Goal: Task Accomplishment & Management: Manage account settings

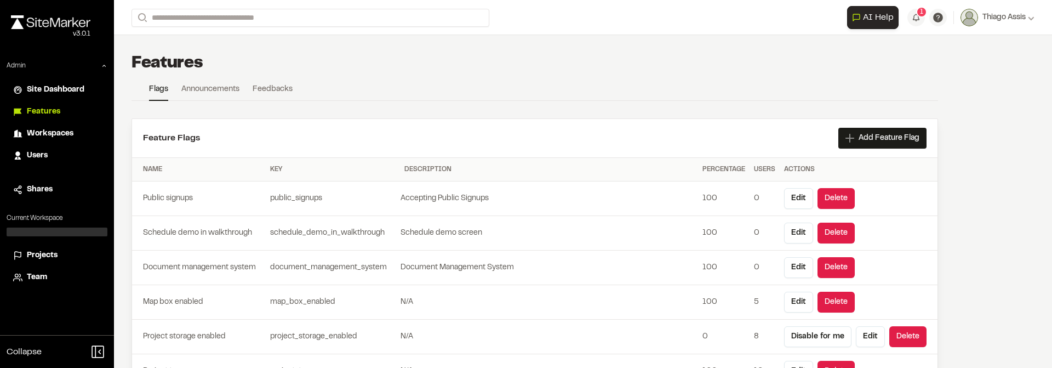
click at [42, 253] on span "Projects" at bounding box center [42, 255] width 31 height 12
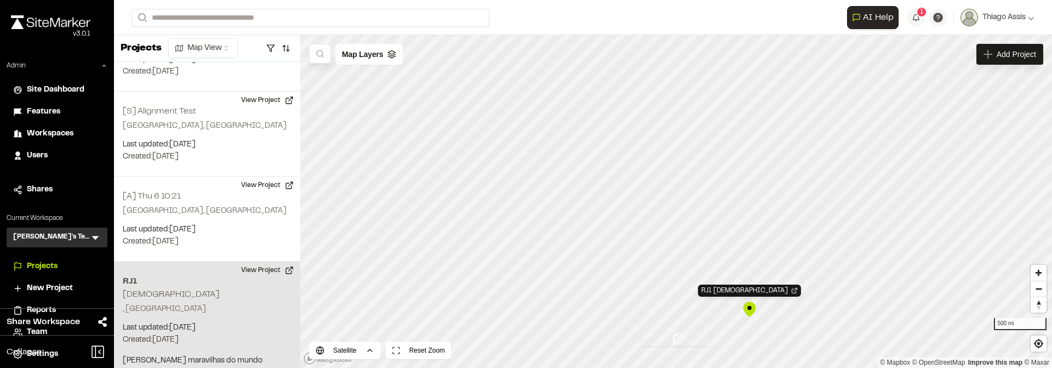
scroll to position [153, 0]
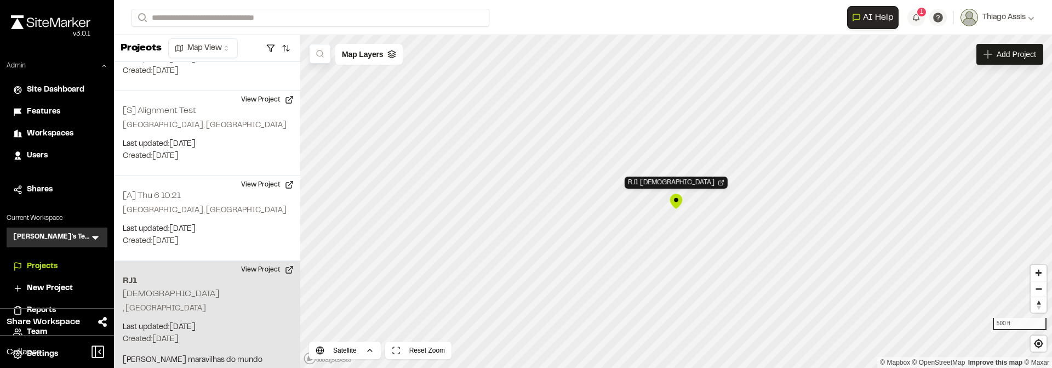
click at [41, 352] on div "Collapse" at bounding box center [57, 351] width 114 height 33
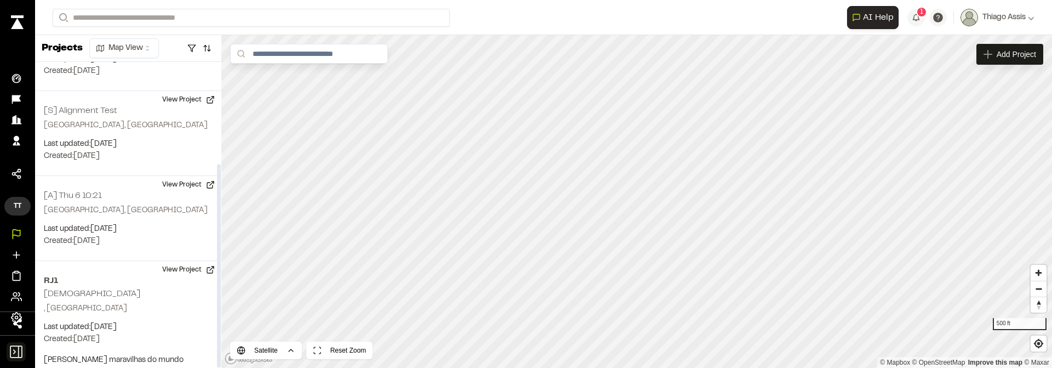
click at [13, 349] on icon at bounding box center [16, 351] width 19 height 19
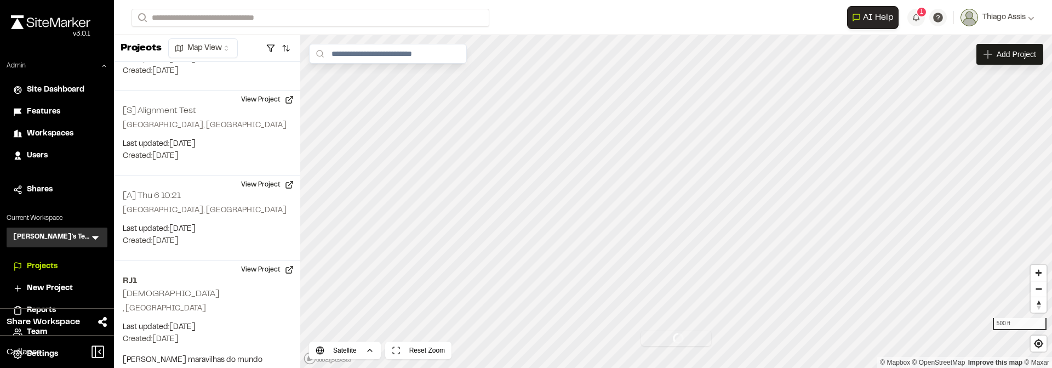
click at [48, 111] on span "Features" at bounding box center [43, 112] width 33 height 12
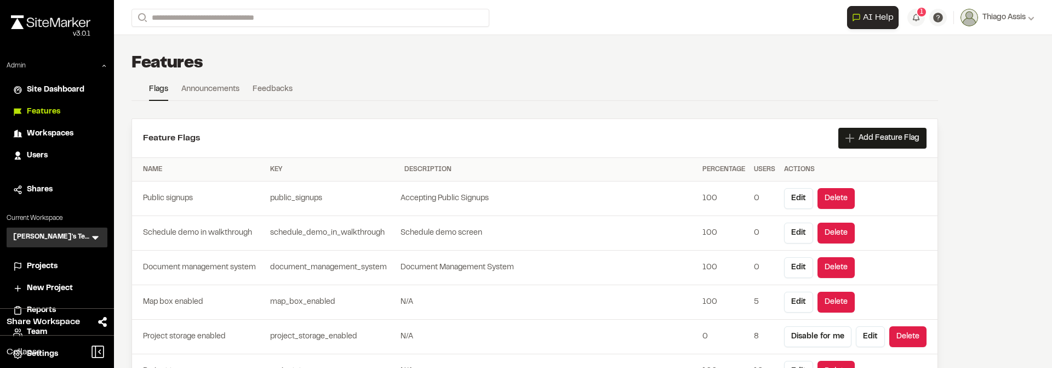
scroll to position [3053, 0]
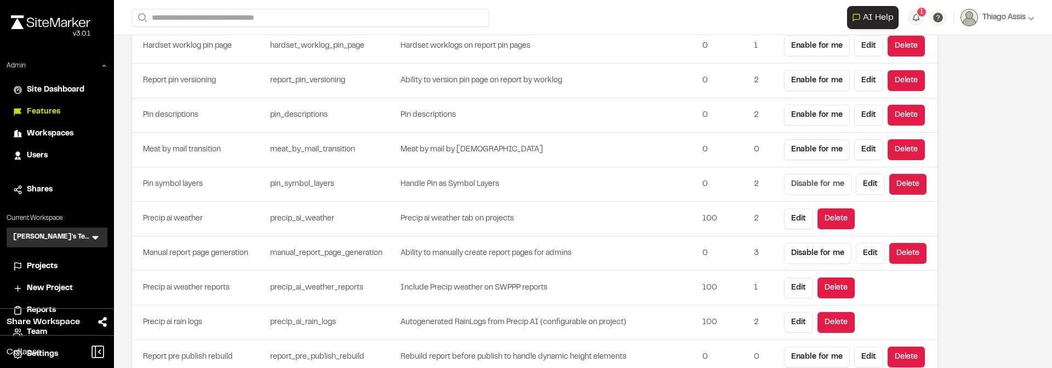
click at [826, 185] on button "Disable for me" at bounding box center [817, 184] width 67 height 21
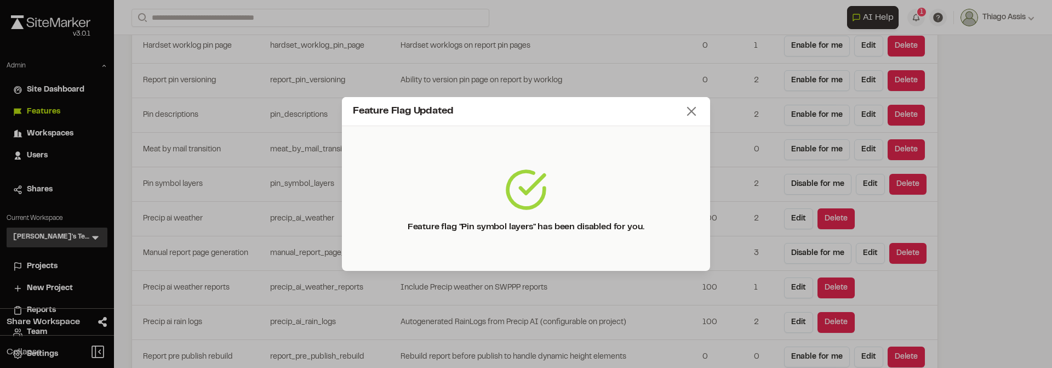
click at [690, 115] on icon at bounding box center [691, 111] width 15 height 15
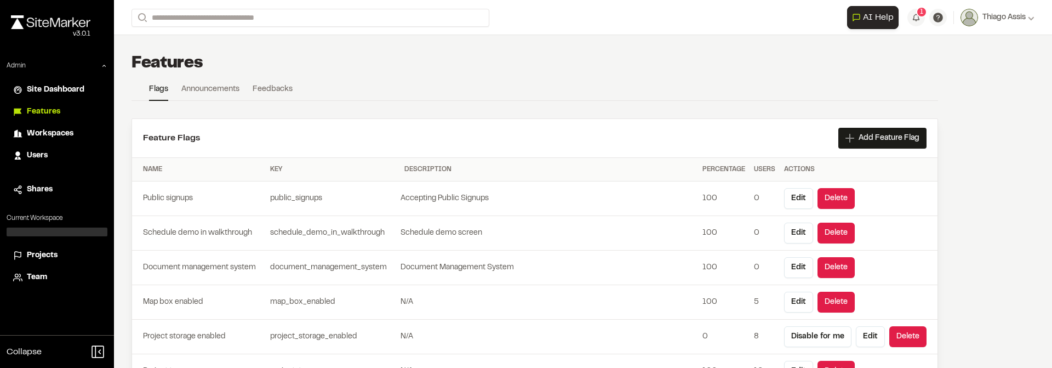
click at [44, 254] on span "Projects" at bounding box center [42, 255] width 31 height 12
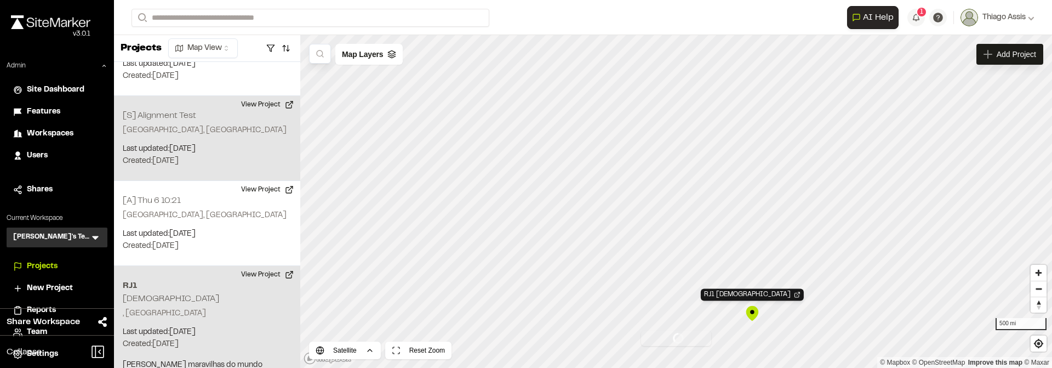
scroll to position [153, 0]
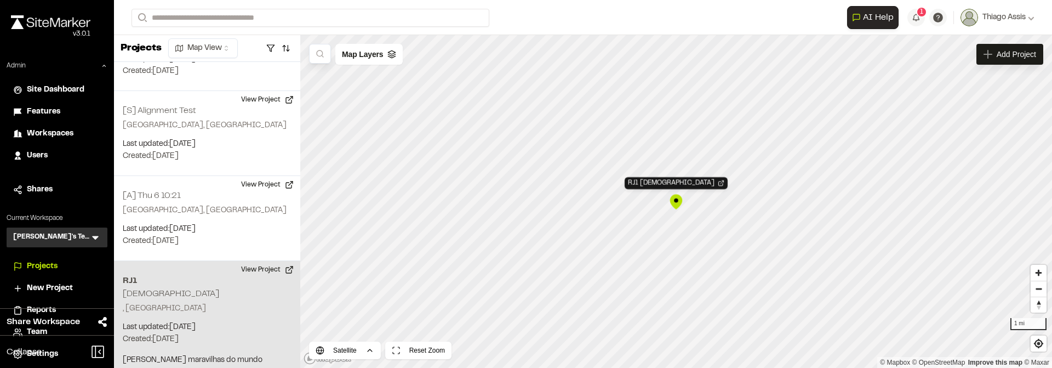
click at [42, 265] on span "Projects" at bounding box center [42, 266] width 31 height 12
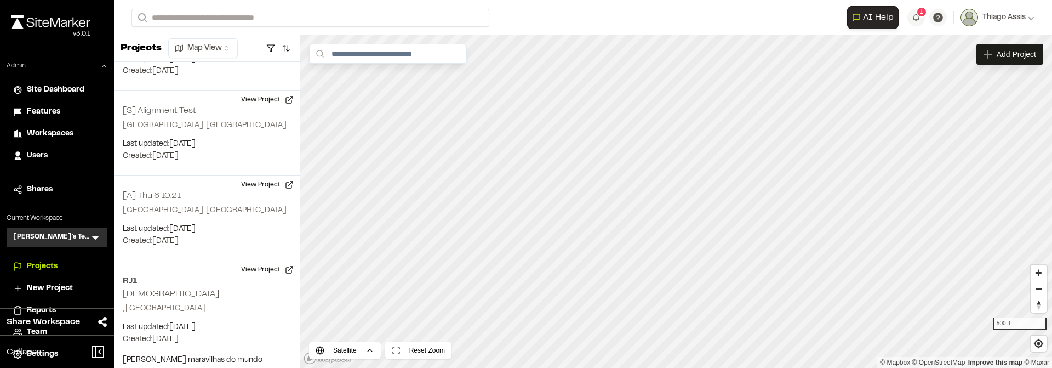
click at [54, 115] on span "Features" at bounding box center [43, 112] width 33 height 12
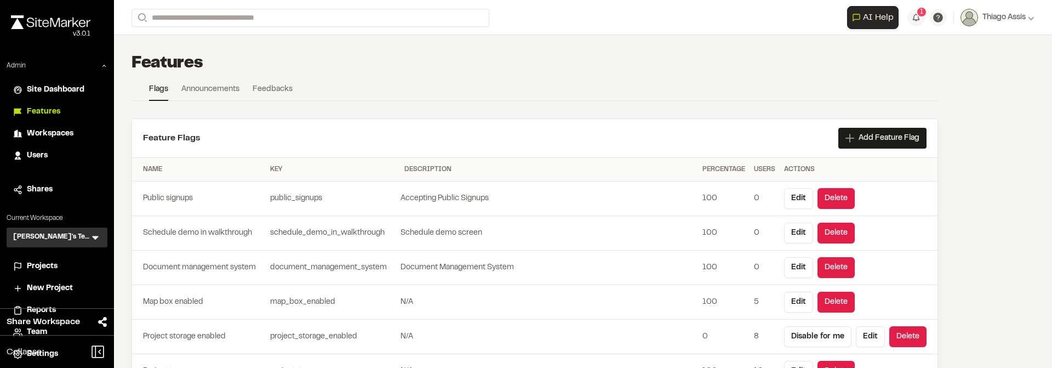
click at [258, 167] on div "Name" at bounding box center [202, 169] width 118 height 10
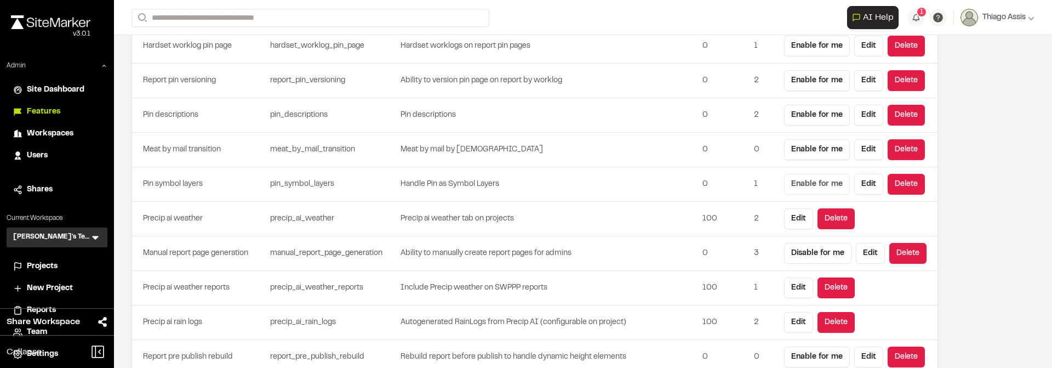
click at [798, 185] on button "Enable for me" at bounding box center [817, 184] width 66 height 21
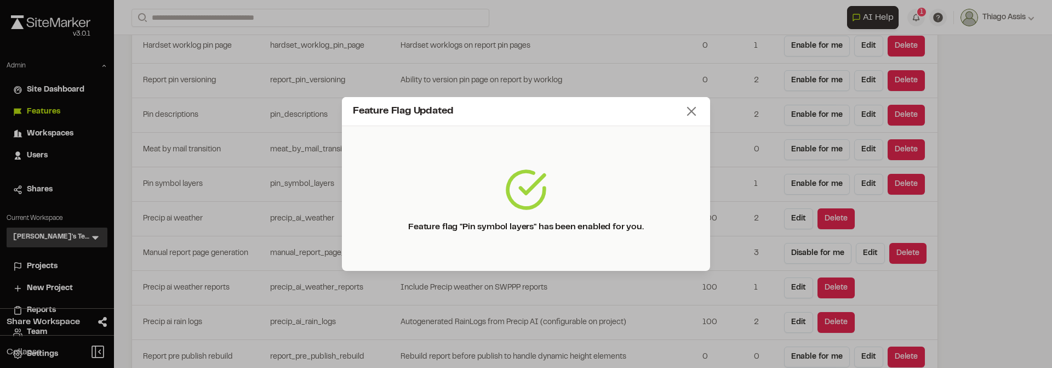
click at [697, 113] on icon at bounding box center [691, 111] width 15 height 15
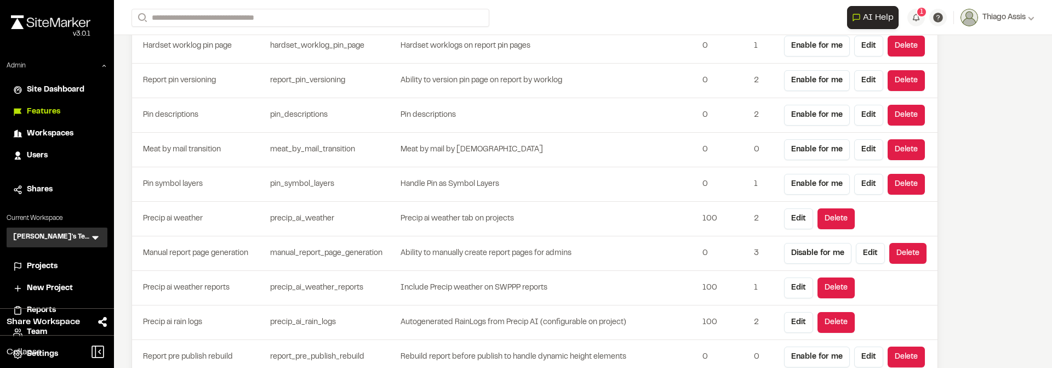
click at [569, 174] on td "Handle Pin as Symbol Layers" at bounding box center [549, 184] width 298 height 35
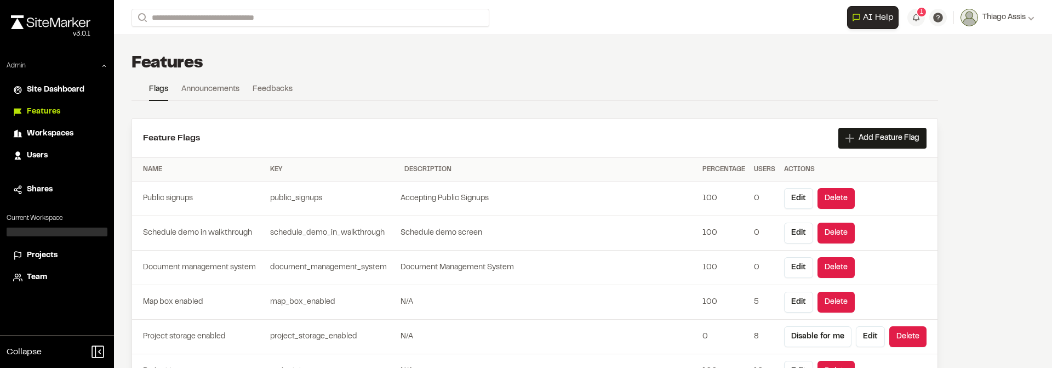
click at [47, 254] on span "Projects" at bounding box center [42, 255] width 31 height 12
